Goal: Task Accomplishment & Management: Manage account settings

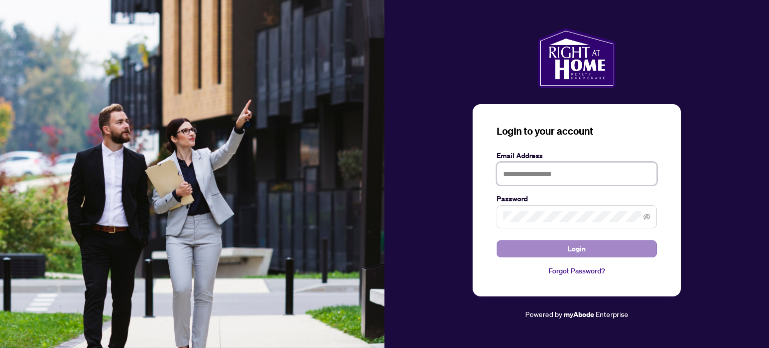
type input "**********"
click at [587, 246] on button "Login" at bounding box center [576, 248] width 160 height 17
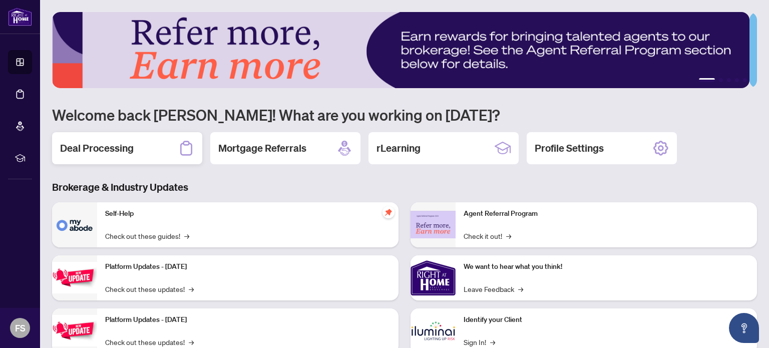
click at [109, 145] on h2 "Deal Processing" at bounding box center [97, 148] width 74 height 14
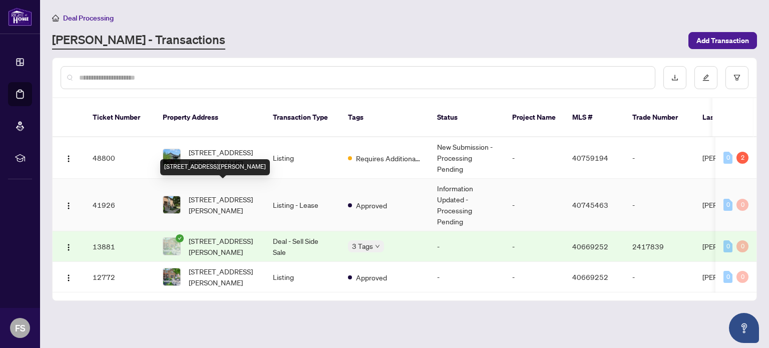
click at [218, 194] on span "[STREET_ADDRESS][PERSON_NAME]" at bounding box center [223, 205] width 68 height 22
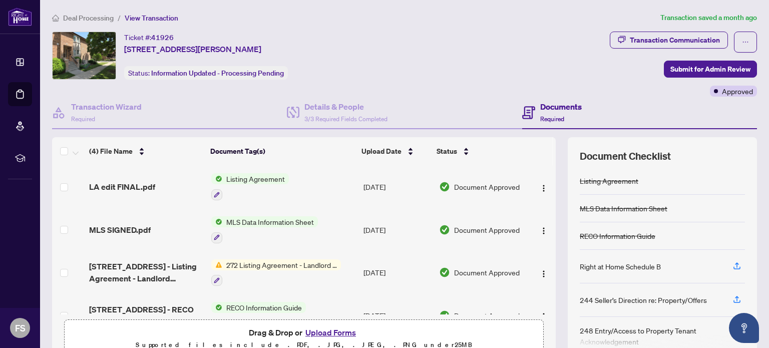
click at [557, 109] on h4 "Documents" at bounding box center [561, 107] width 42 height 12
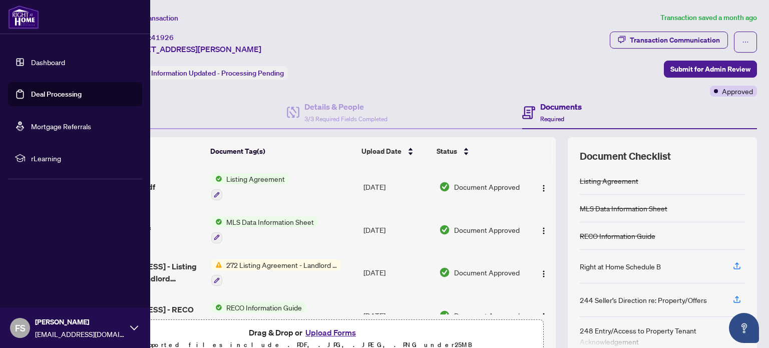
click at [55, 61] on link "Dashboard" at bounding box center [48, 62] width 34 height 9
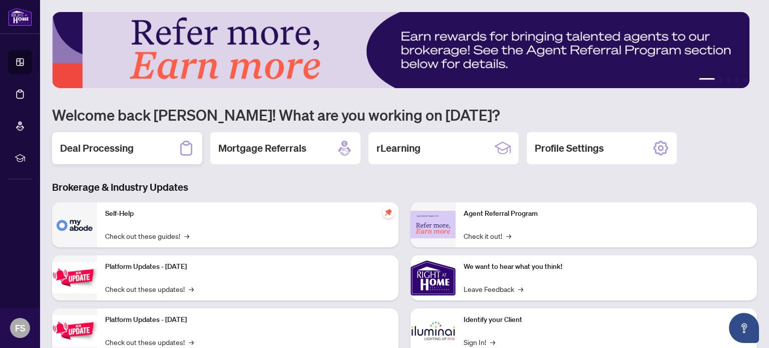
click at [87, 142] on h2 "Deal Processing" at bounding box center [97, 148] width 74 height 14
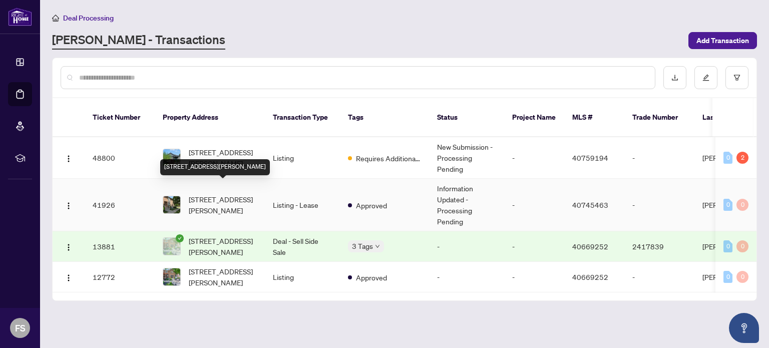
click at [230, 204] on td "[STREET_ADDRESS][PERSON_NAME]" at bounding box center [210, 205] width 110 height 53
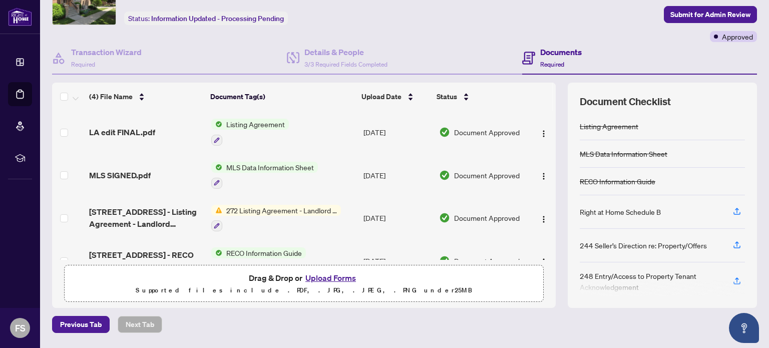
scroll to position [52, 0]
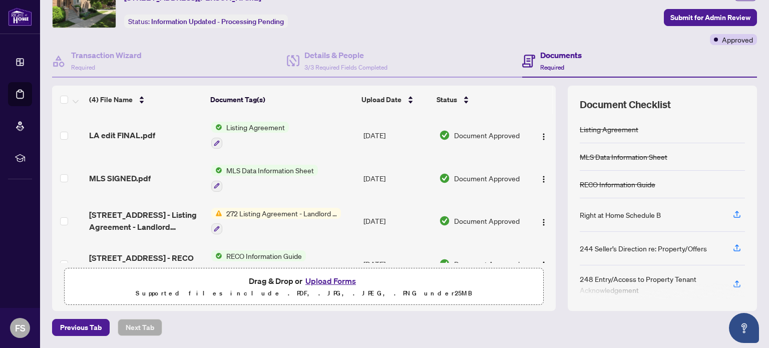
click at [324, 280] on button "Upload Forms" at bounding box center [330, 280] width 57 height 13
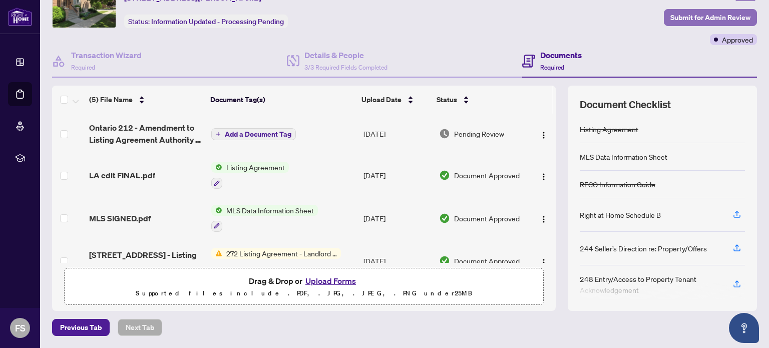
click at [711, 19] on span "Submit for Admin Review" at bounding box center [710, 18] width 80 height 16
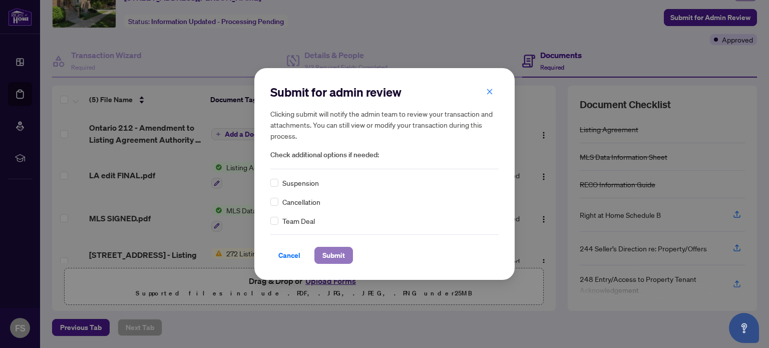
click at [335, 254] on span "Submit" at bounding box center [333, 255] width 23 height 16
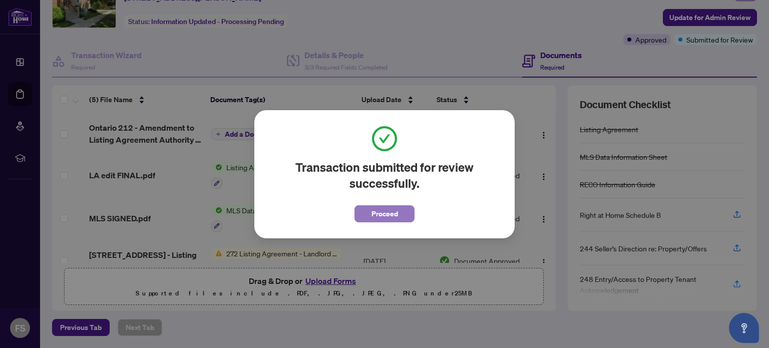
click at [386, 212] on span "Proceed" at bounding box center [384, 214] width 27 height 16
